Goal: Communication & Community: Answer question/provide support

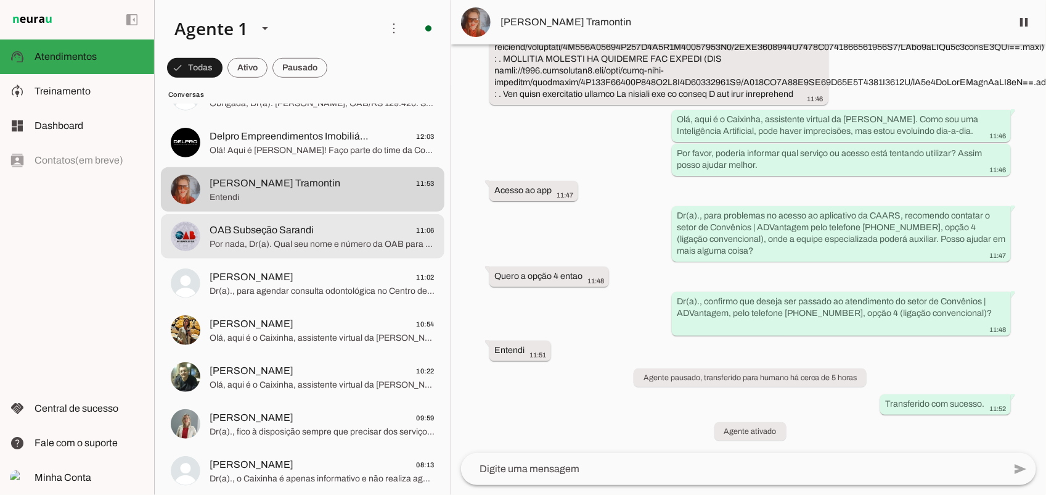
scroll to position [308, 0]
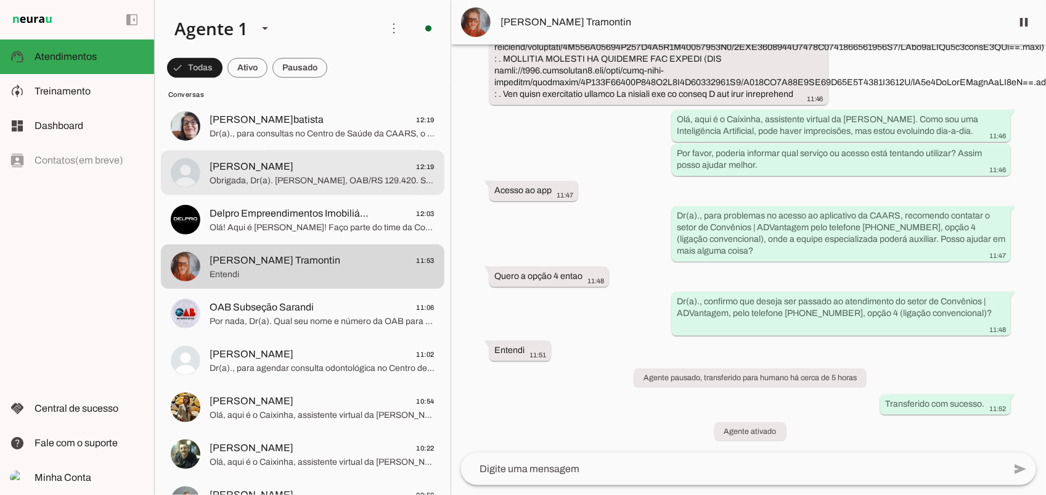
click at [323, 173] on span "[PERSON_NAME] 12:19" at bounding box center [322, 165] width 225 height 15
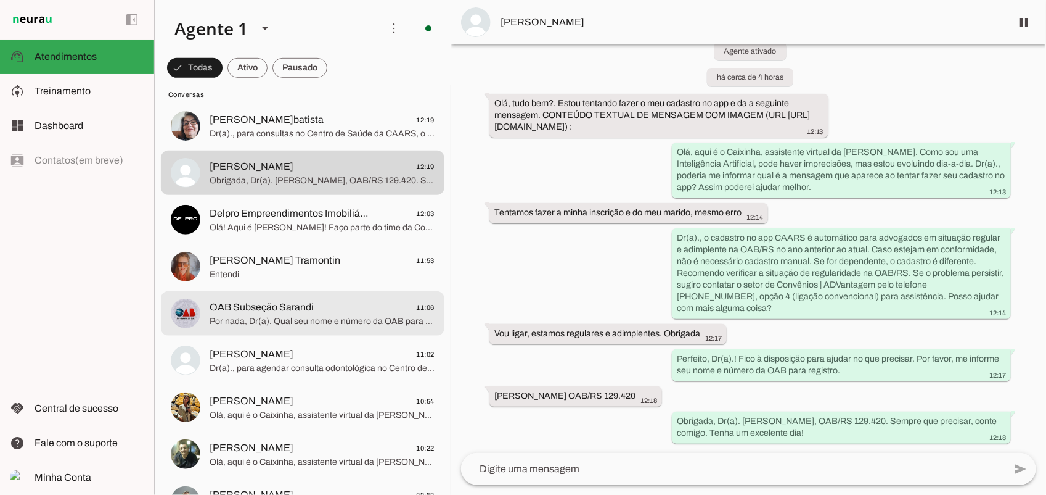
scroll to position [154, 0]
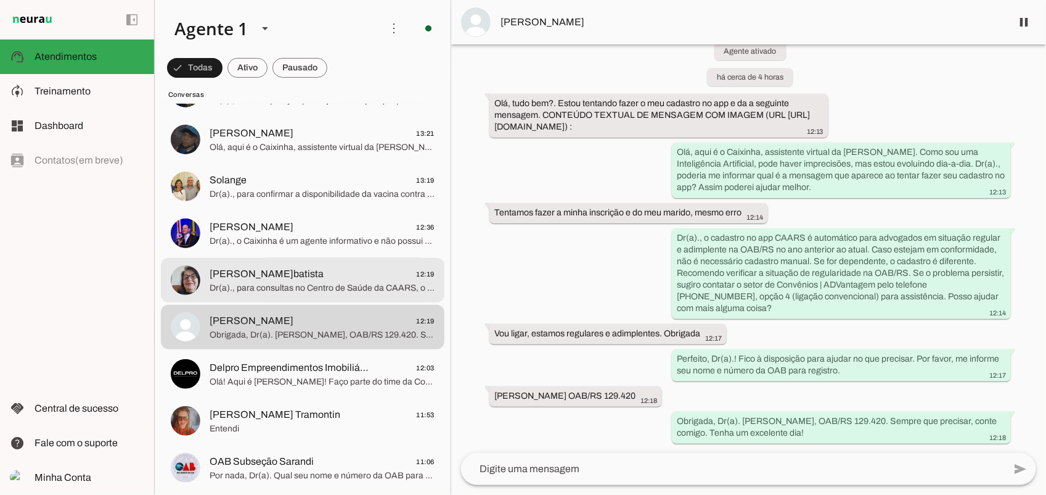
click at [279, 281] on span "Dr(a)., para consultas no Centro de Saúde da CAARS, o agendamento, cancelamento…" at bounding box center [322, 287] width 225 height 12
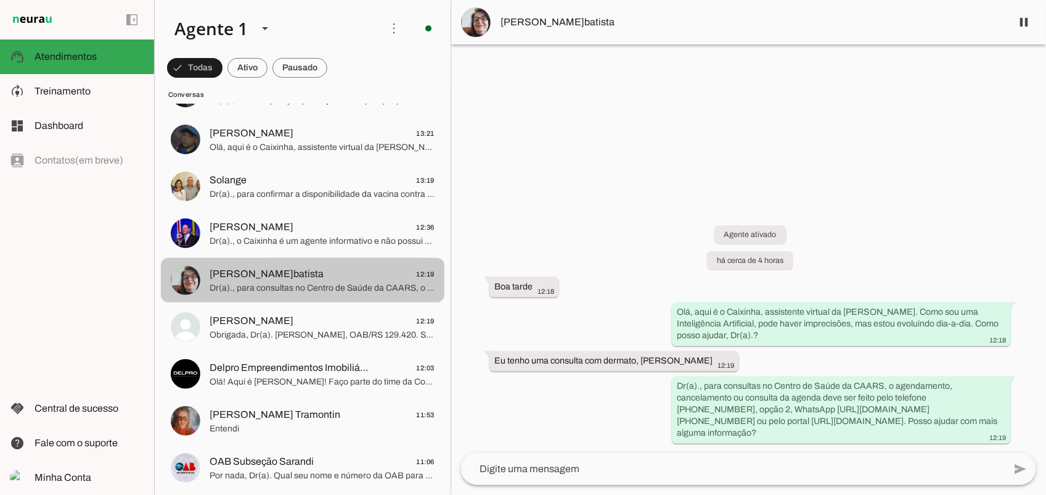
click at [290, 281] on span "[PERSON_NAME]batista" at bounding box center [267, 273] width 114 height 15
click at [343, 284] on span "Dr(a)., para consultas no Centro de Saúde da CAARS, o agendamento, cancelamento…" at bounding box center [322, 287] width 225 height 12
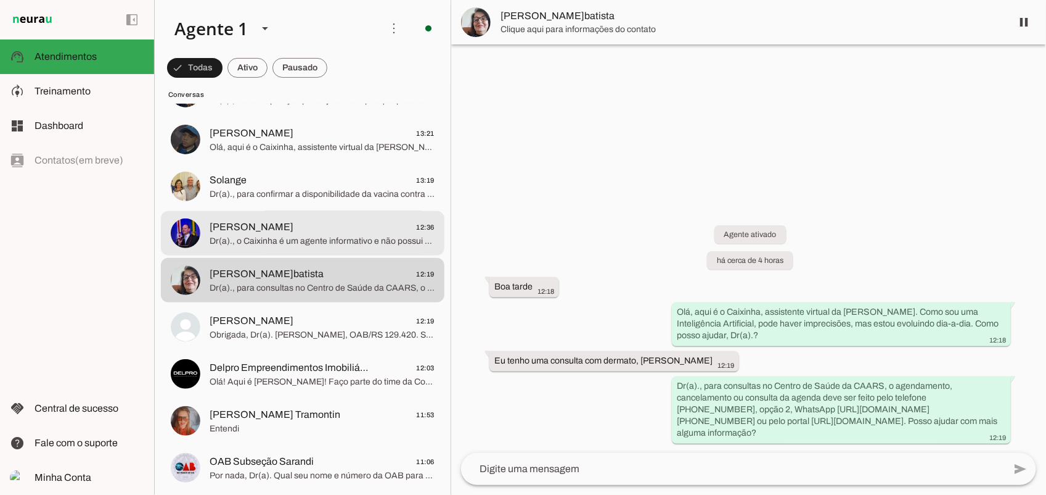
click at [288, 230] on span "[PERSON_NAME] 12:36" at bounding box center [322, 226] width 225 height 15
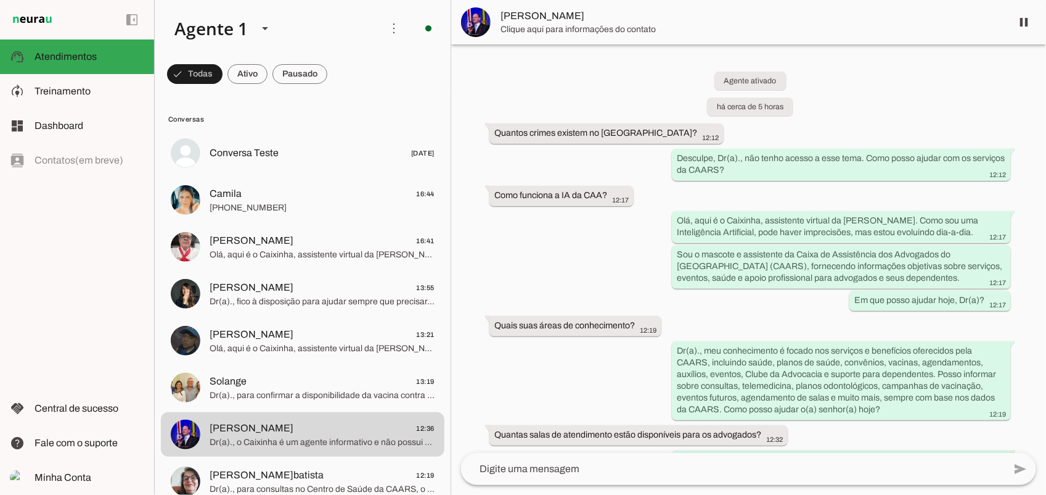
scroll to position [210, 0]
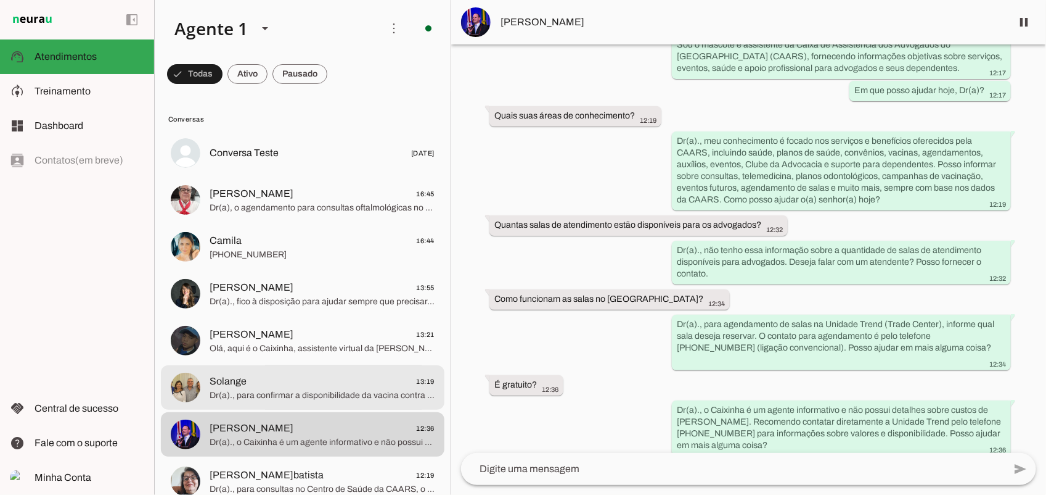
click at [318, 389] on span "Dr(a)., para confirmar a disponibilidade da vacina contra herpes zoster, favor …" at bounding box center [322, 394] width 225 height 12
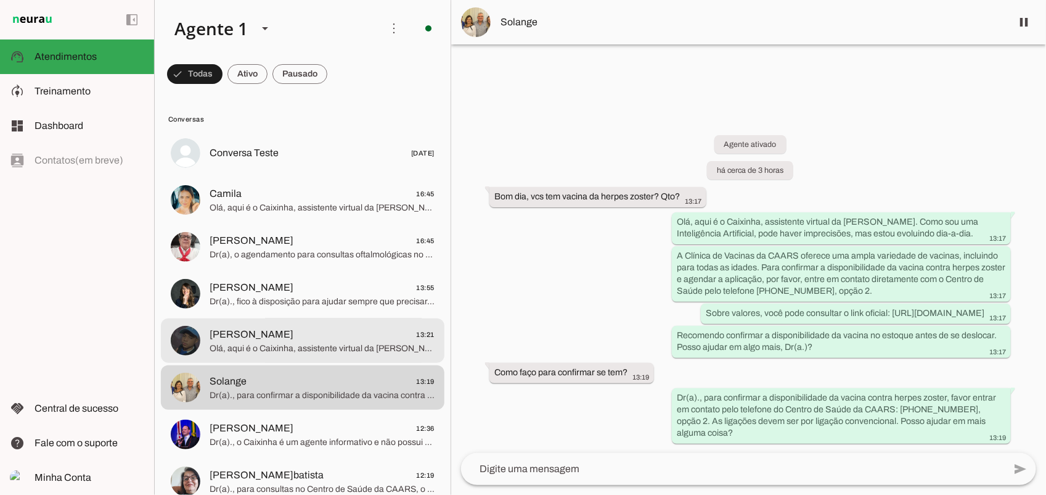
click at [337, 337] on span "[PERSON_NAME] 13:21" at bounding box center [322, 333] width 225 height 15
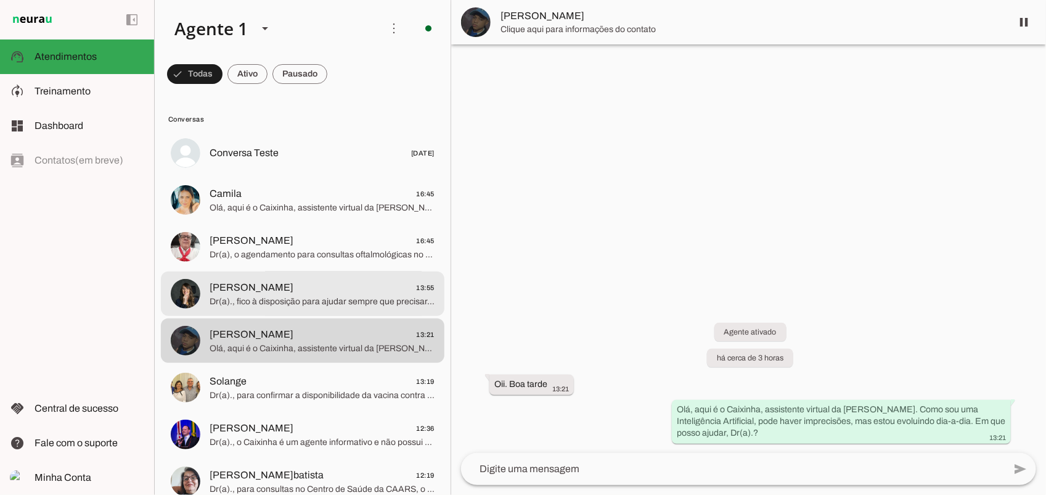
click at [257, 175] on md-item "[PERSON_NAME] 13:55 Dr(a)., fico à disposição para ajudar sempre que precisar. …" at bounding box center [303, 153] width 284 height 44
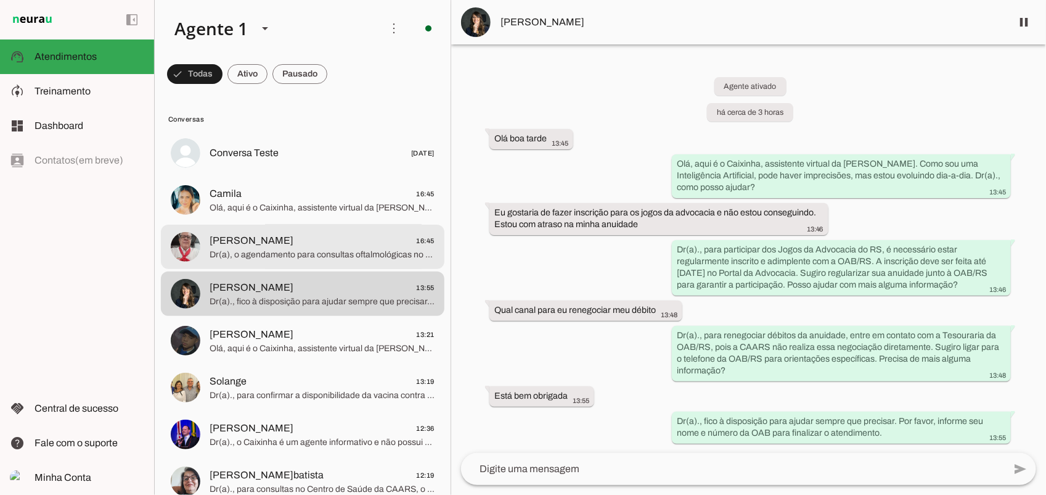
click at [278, 260] on span "Dr(a), o agendamento para consultas oftalmológicas no Centro de Saúde da CAARS …" at bounding box center [322, 254] width 225 height 12
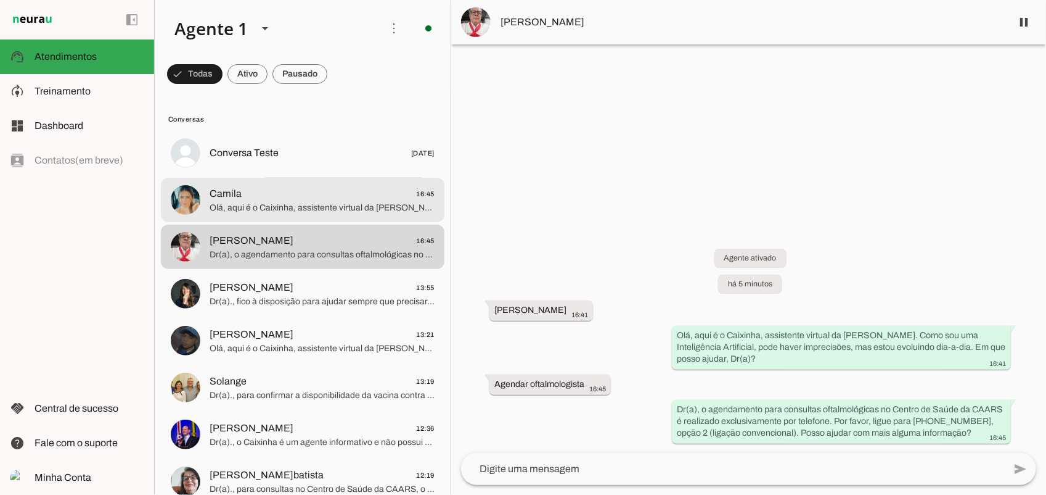
click at [307, 207] on span "Olá, aqui é o Caixinha, assistente virtual da [PERSON_NAME]. Como sou uma Intel…" at bounding box center [322, 207] width 225 height 12
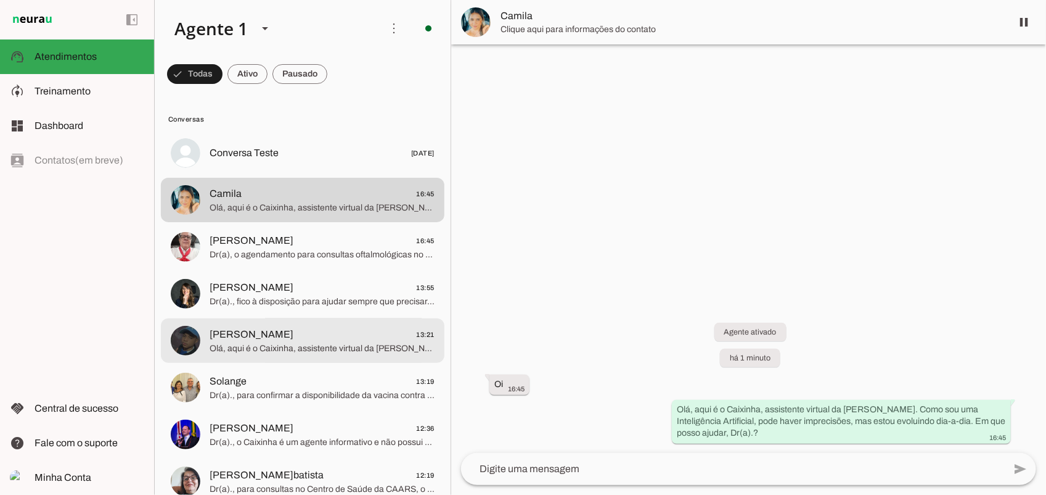
scroll to position [77, 0]
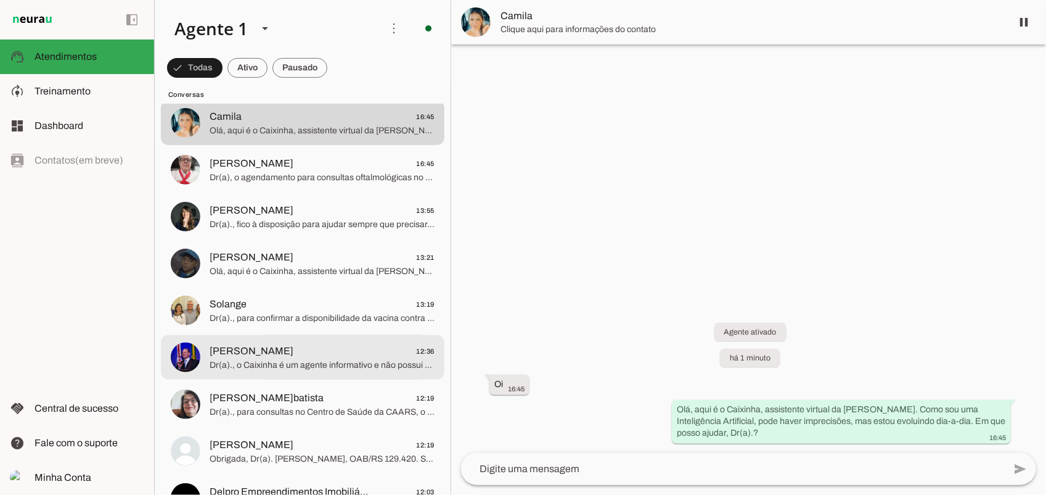
click at [291, 356] on span "[PERSON_NAME] 12:36" at bounding box center [322, 350] width 225 height 15
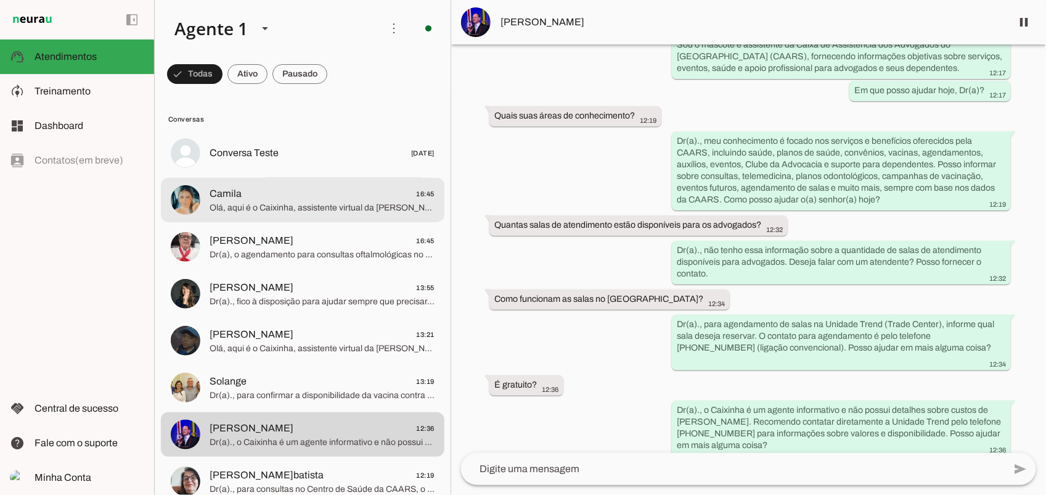
click at [250, 200] on span "Camila 16:45" at bounding box center [322, 193] width 225 height 15
